Goal: Information Seeking & Learning: Learn about a topic

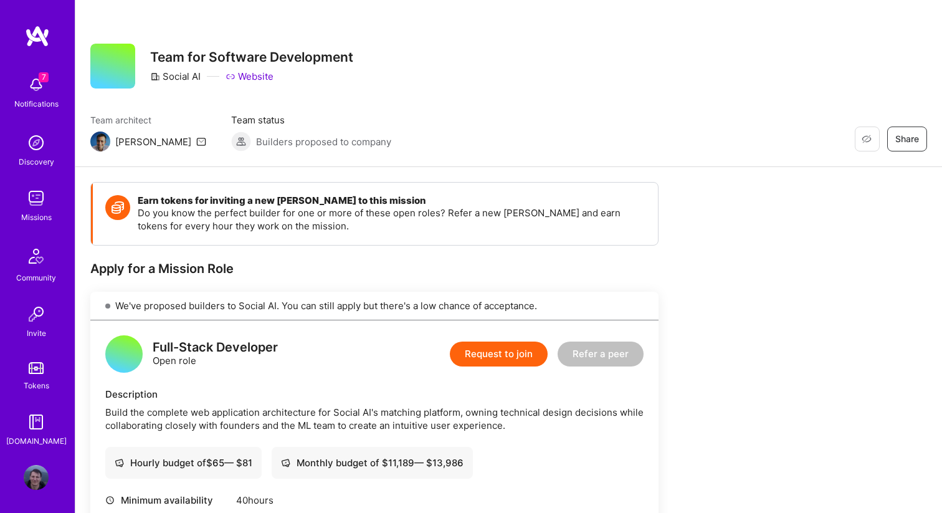
click at [42, 45] on img at bounding box center [37, 36] width 25 height 22
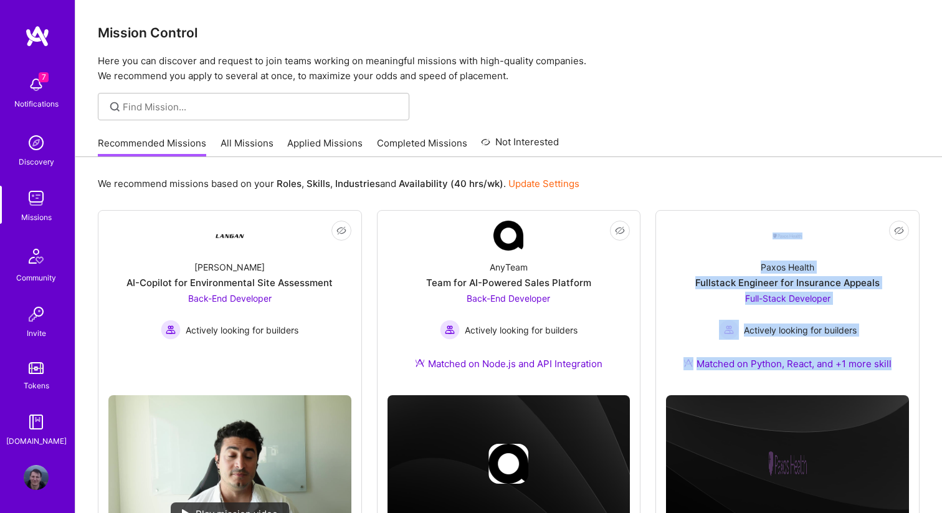
click at [257, 145] on link "All Missions" at bounding box center [247, 147] width 53 height 21
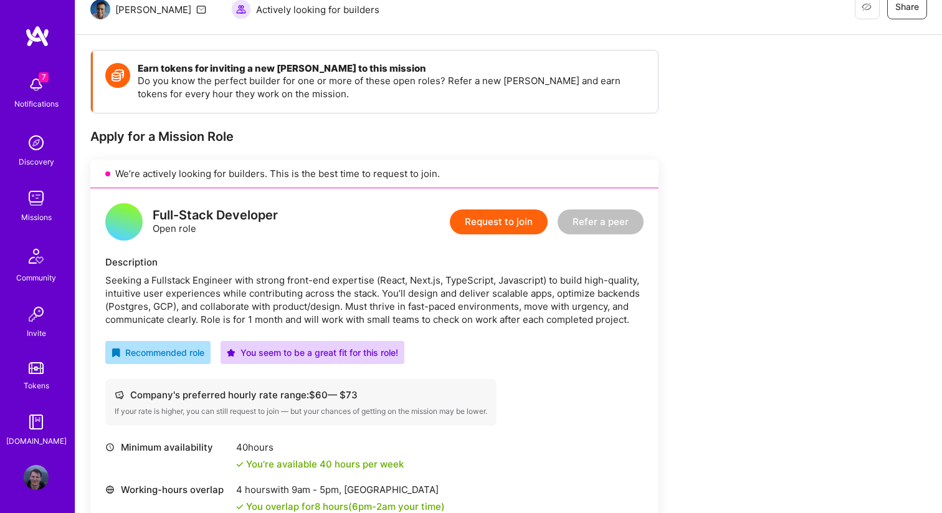
scroll to position [103, 0]
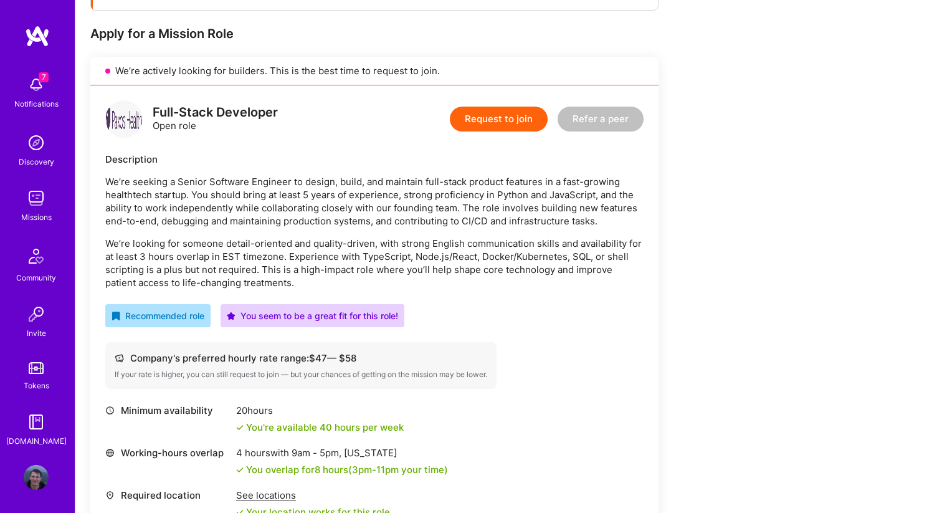
scroll to position [216, 0]
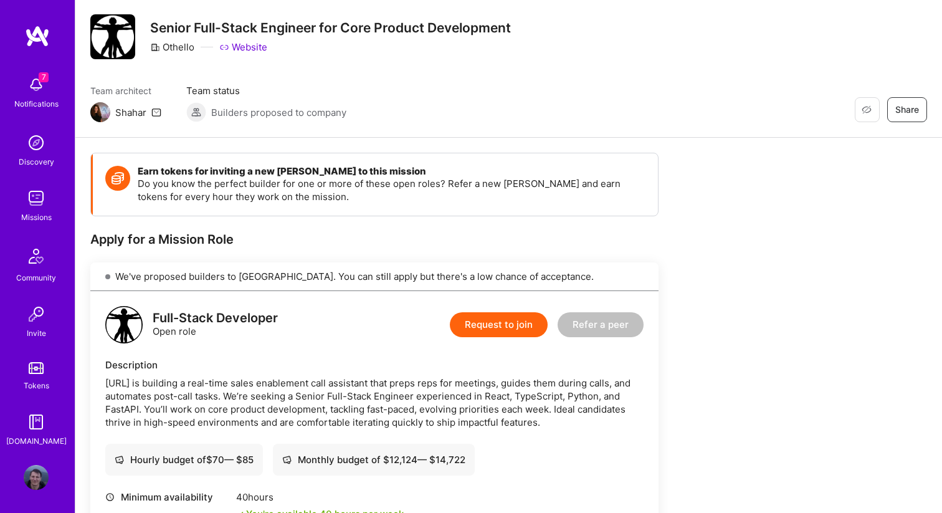
scroll to position [7, 0]
